Goal: Task Accomplishment & Management: Use online tool/utility

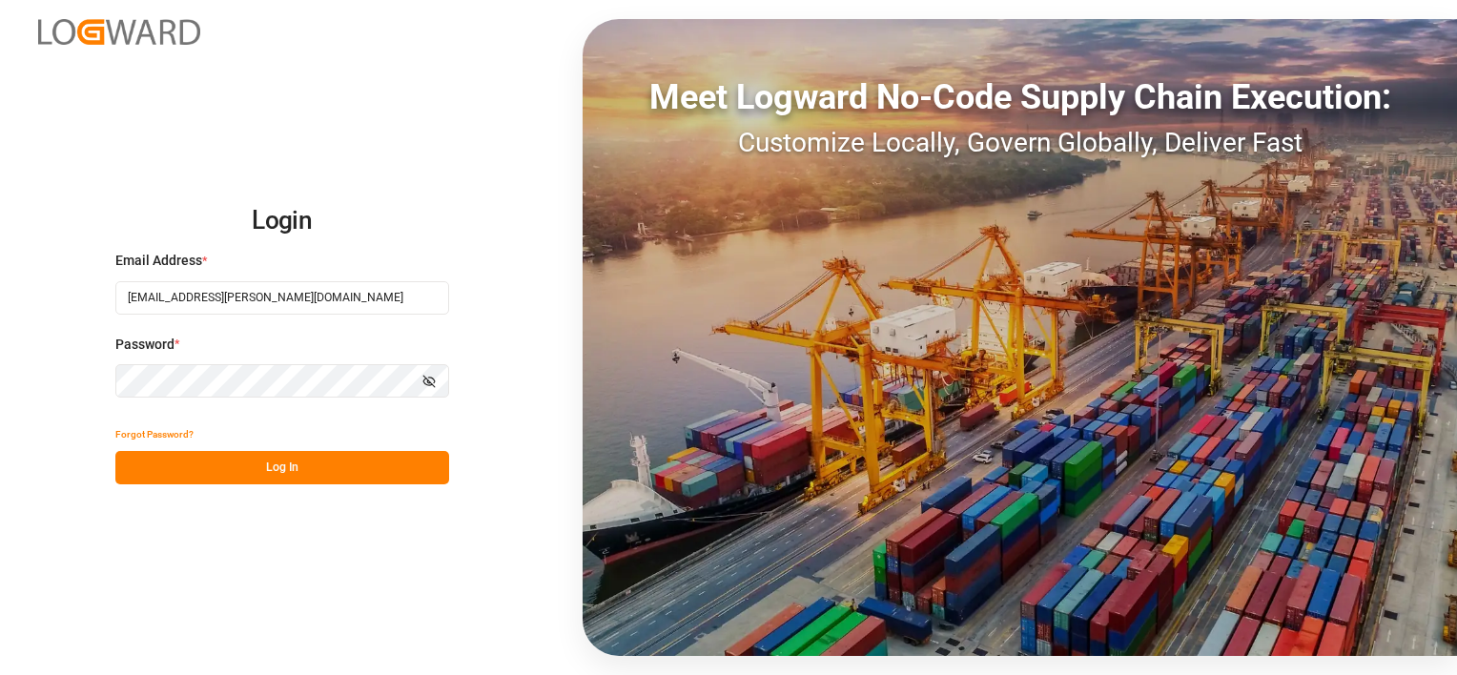
click at [316, 461] on button "Log In" at bounding box center [282, 467] width 334 height 33
